Goal: Task Accomplishment & Management: Use online tool/utility

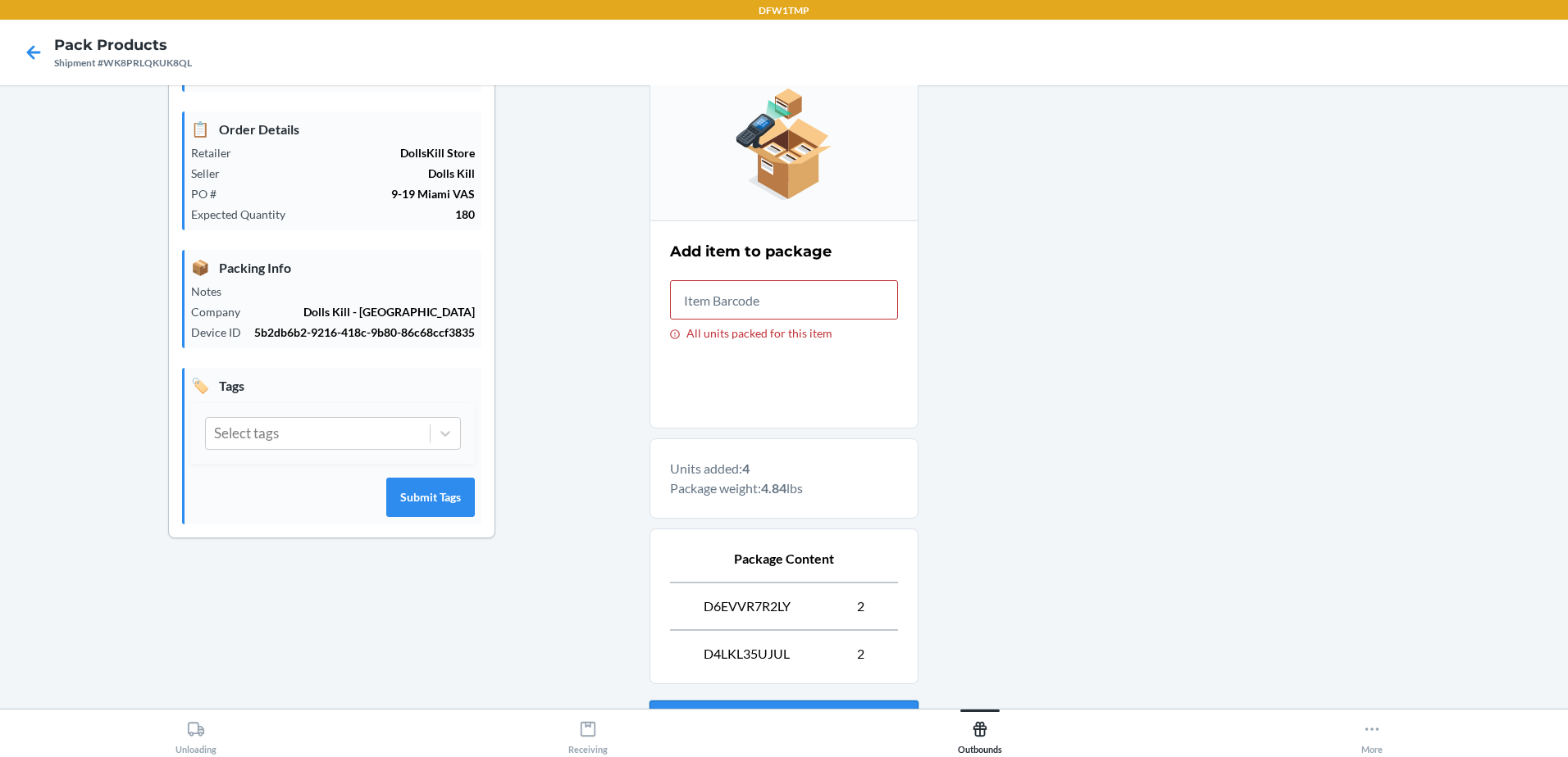
scroll to position [319, 0]
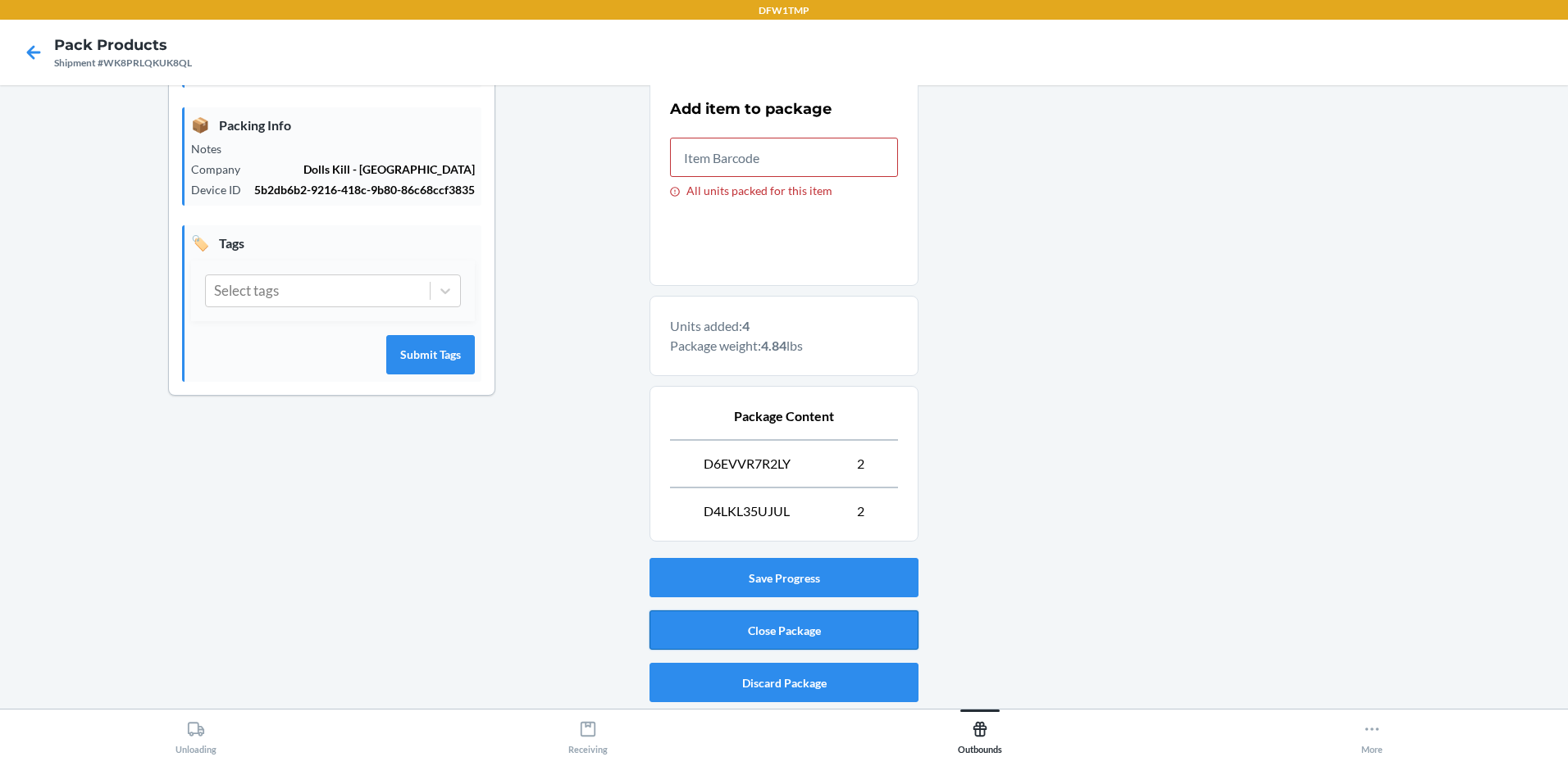
click at [781, 633] on button "Close Package" at bounding box center [784, 630] width 269 height 39
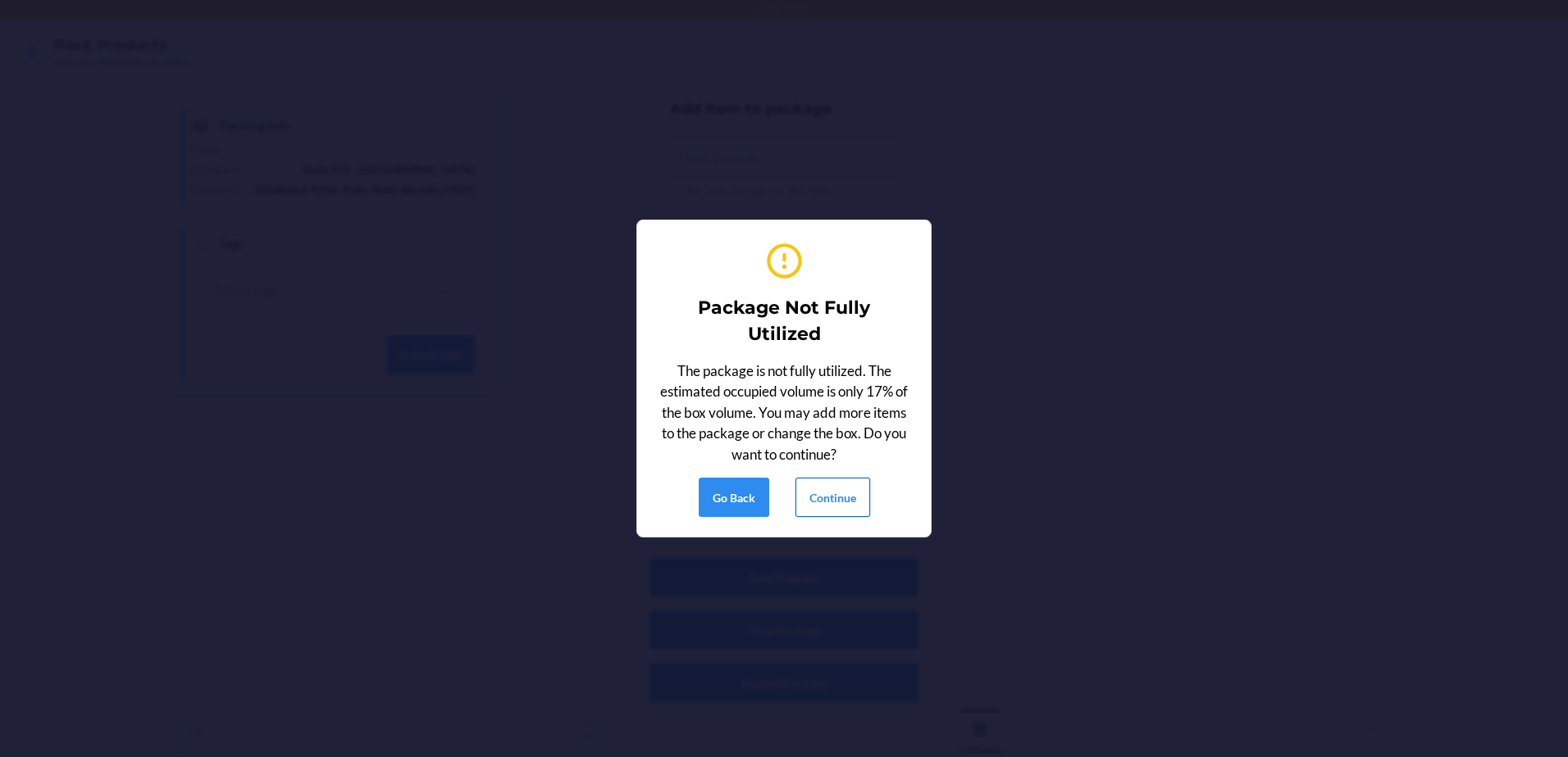
click at [836, 492] on button "Continue" at bounding box center [833, 497] width 75 height 39
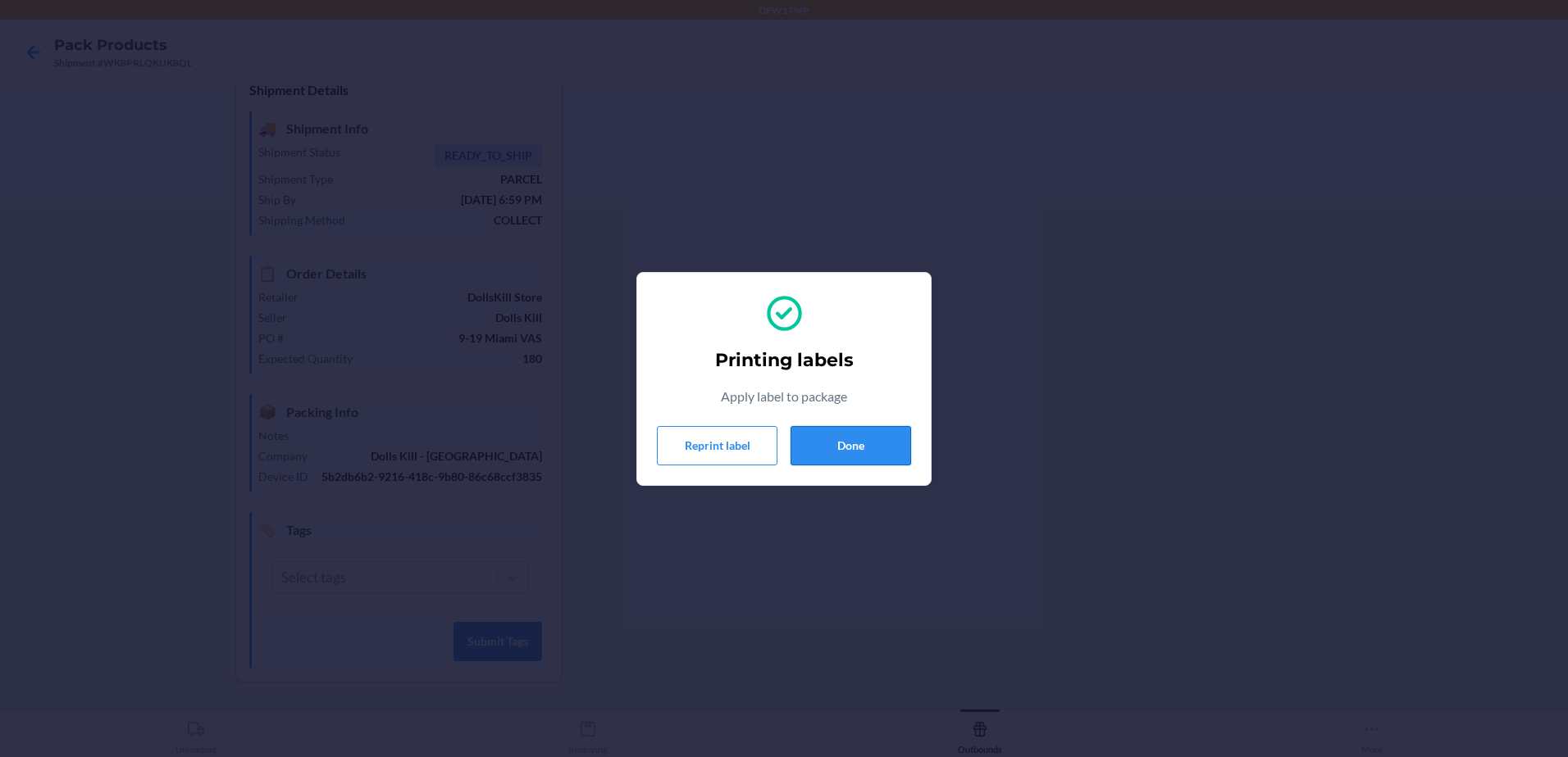
click at [820, 434] on button "Done" at bounding box center [851, 445] width 121 height 39
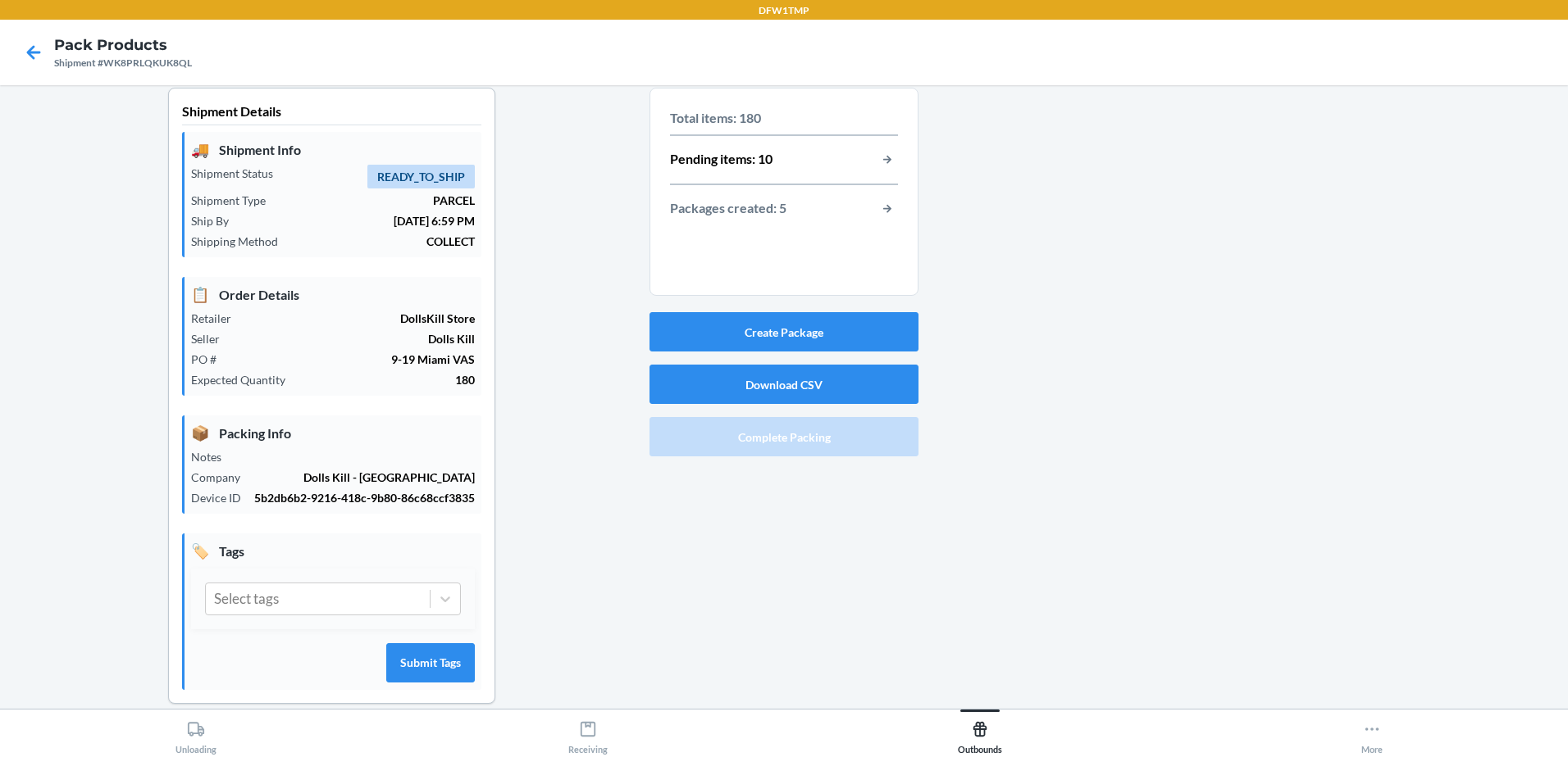
scroll to position [0, 0]
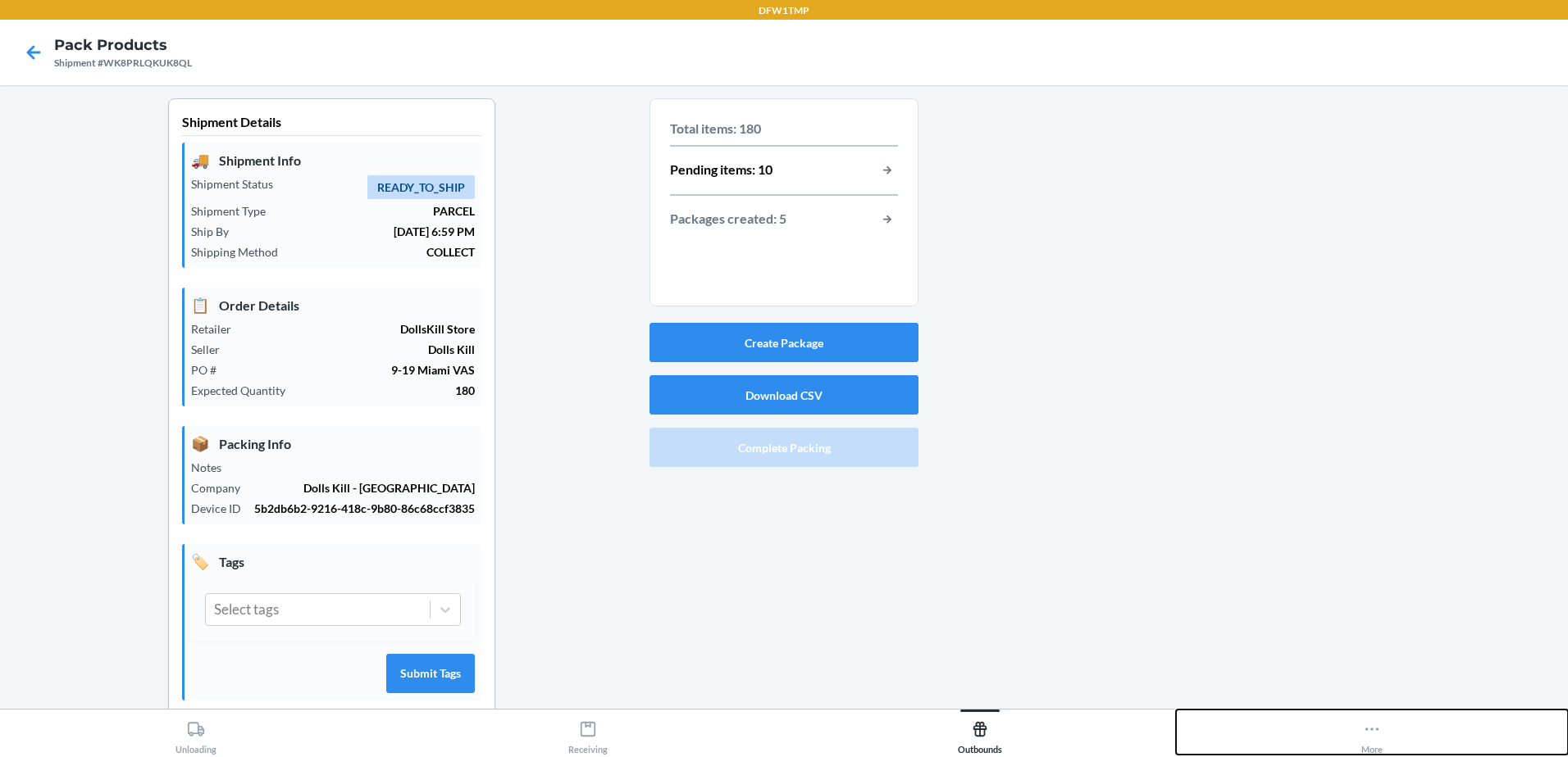
click at [1366, 735] on icon at bounding box center [1372, 730] width 18 height 18
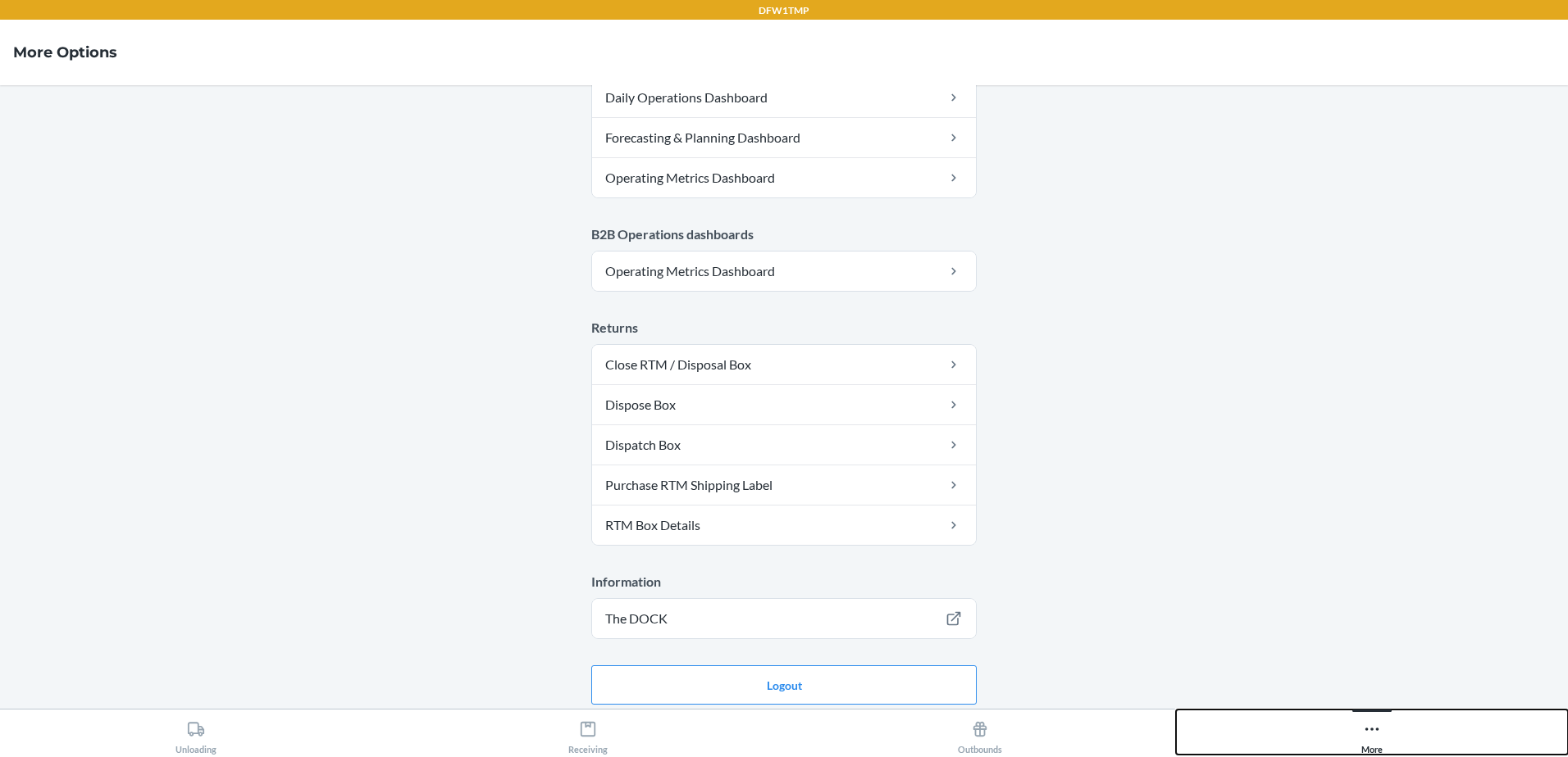
scroll to position [818, 0]
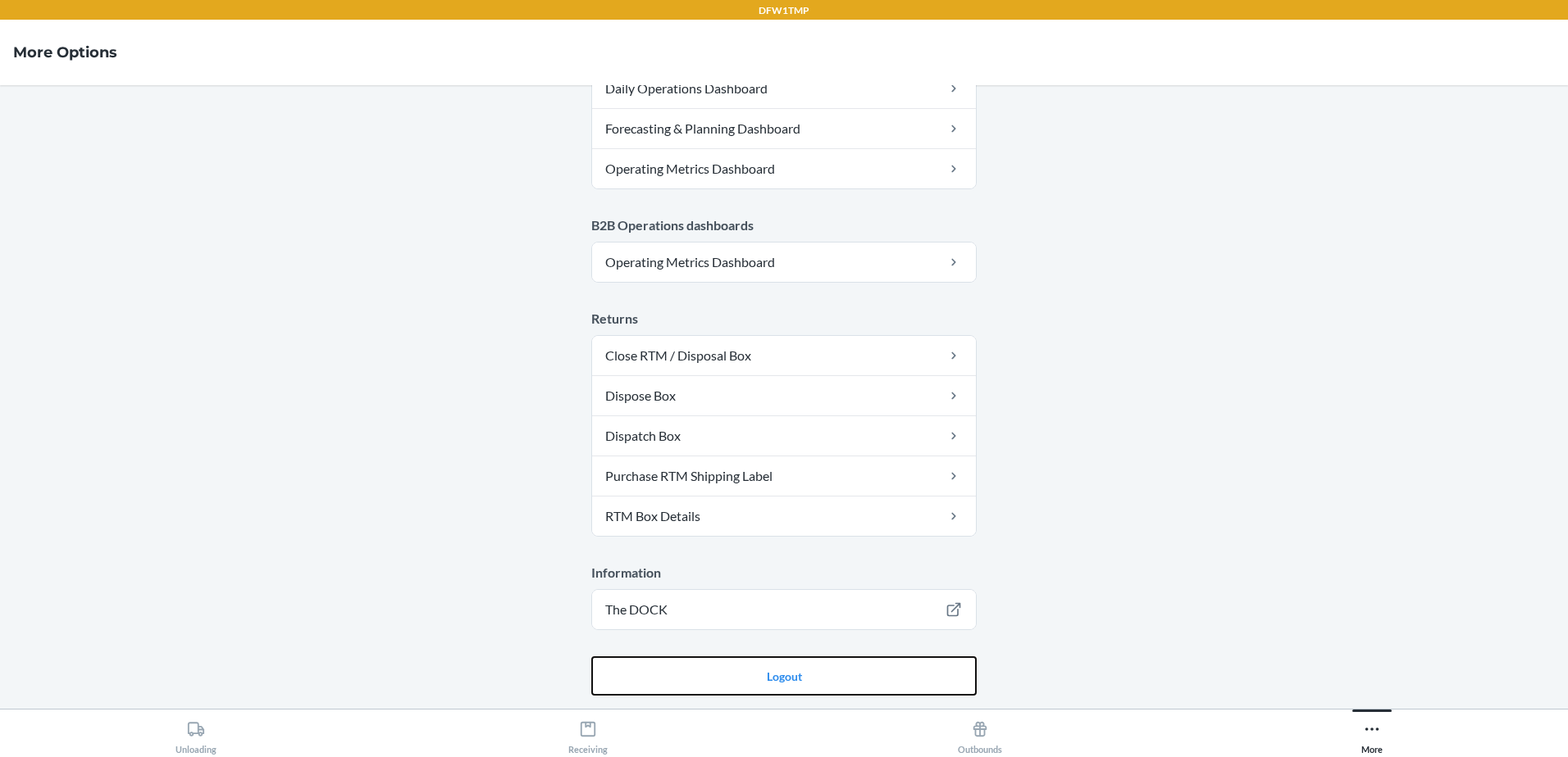
drag, startPoint x: 787, startPoint y: 670, endPoint x: 801, endPoint y: 648, distance: 26.1
click at [787, 670] on button "Logout" at bounding box center [784, 675] width 385 height 39
